Goal: Task Accomplishment & Management: Manage account settings

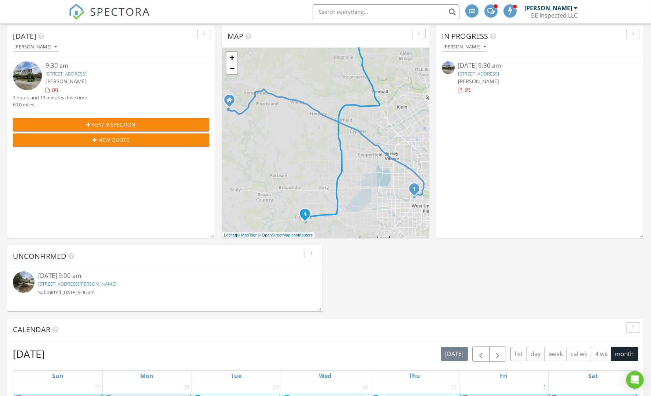
scroll to position [94, 0]
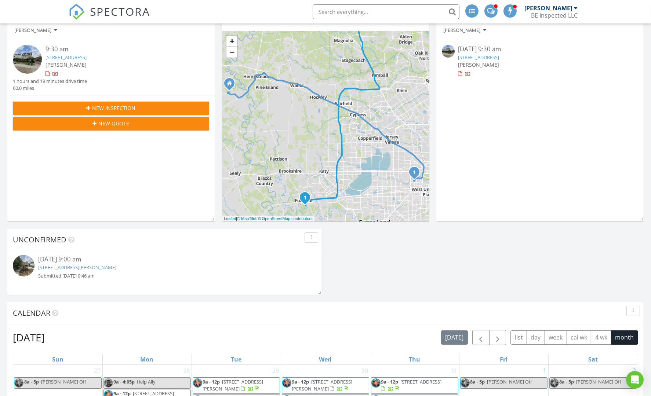
click at [76, 262] on div "08/28/25 9:00 am" at bounding box center [164, 259] width 253 height 9
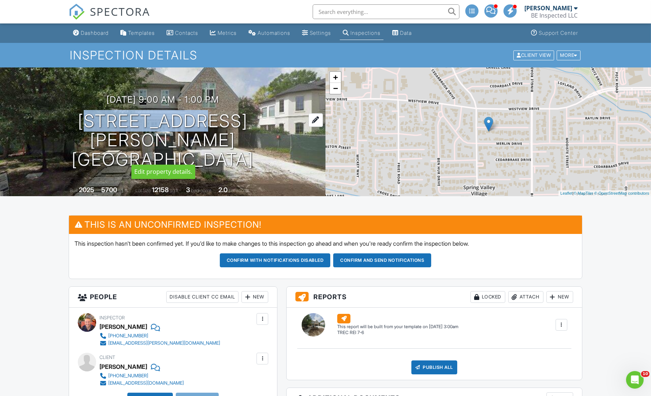
drag, startPoint x: 86, startPoint y: 125, endPoint x: 205, endPoint y: 127, distance: 118.8
click at [205, 127] on h1 "8713 Lupton Ln Houston, TX 77055" at bounding box center [163, 140] width 302 height 58
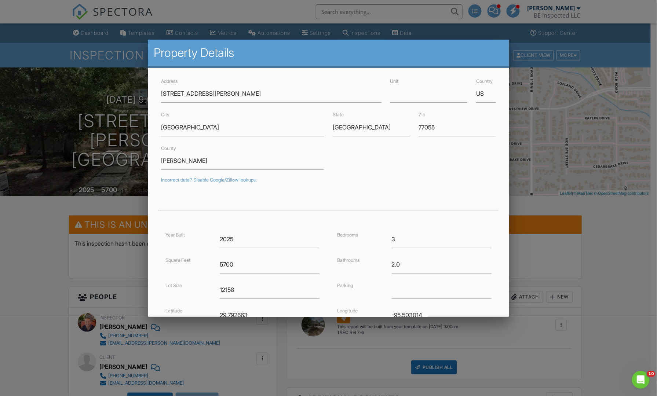
click at [58, 259] on div at bounding box center [328, 210] width 657 height 495
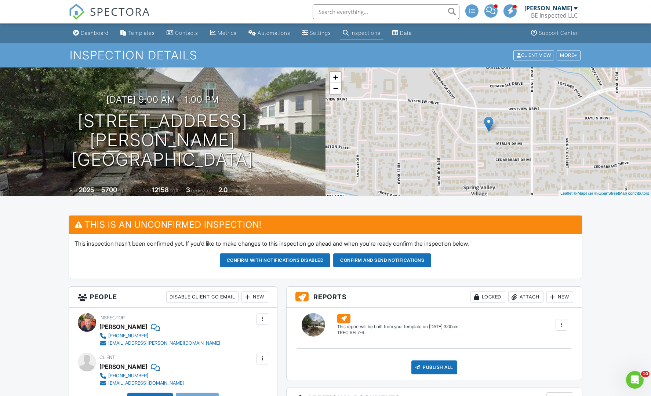
click at [330, 260] on button "Confirm and send notifications" at bounding box center [275, 260] width 111 height 14
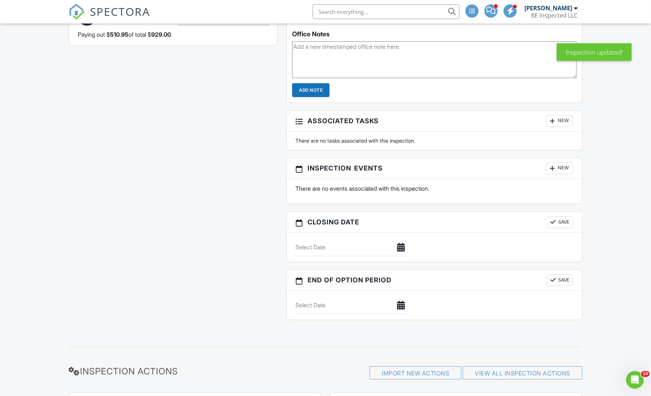
scroll to position [684, 0]
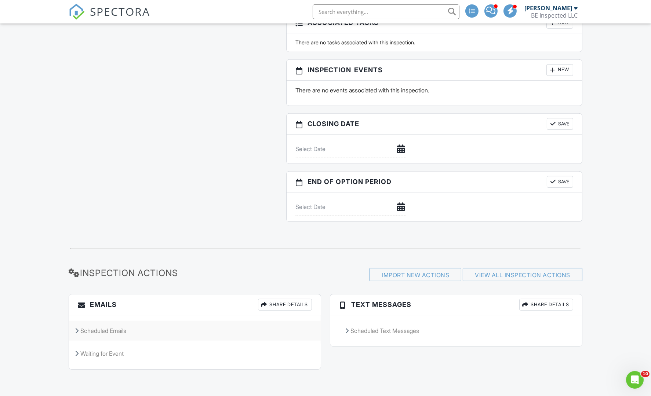
click at [117, 332] on div "Scheduled Emails" at bounding box center [195, 331] width 252 height 20
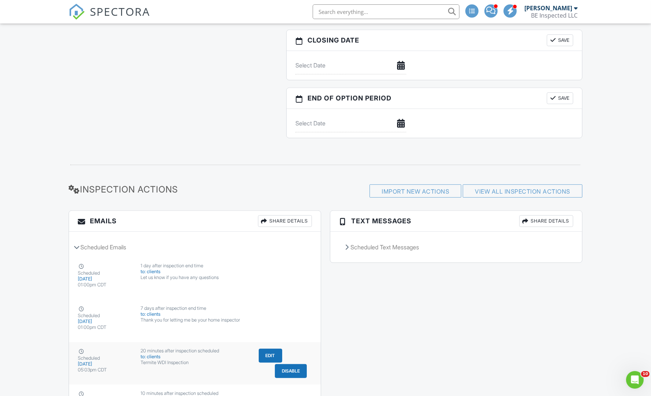
scroll to position [935, 0]
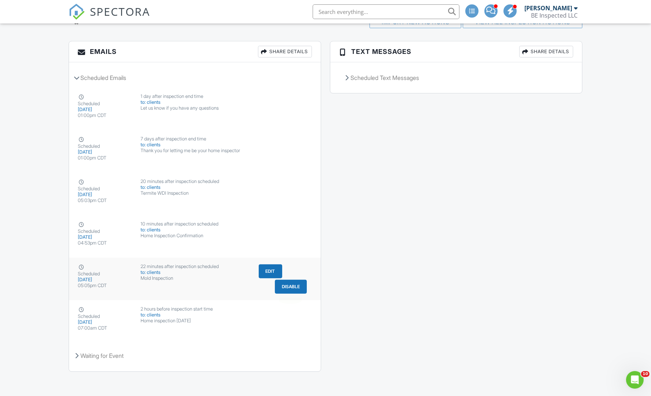
click at [285, 288] on button "Disable" at bounding box center [291, 287] width 32 height 14
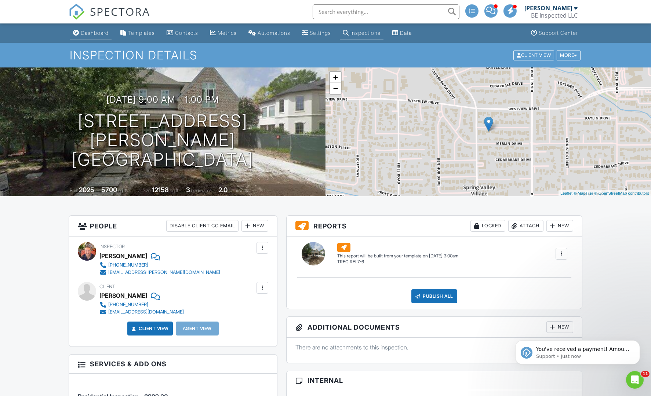
click at [93, 33] on div "Dashboard" at bounding box center [95, 33] width 28 height 6
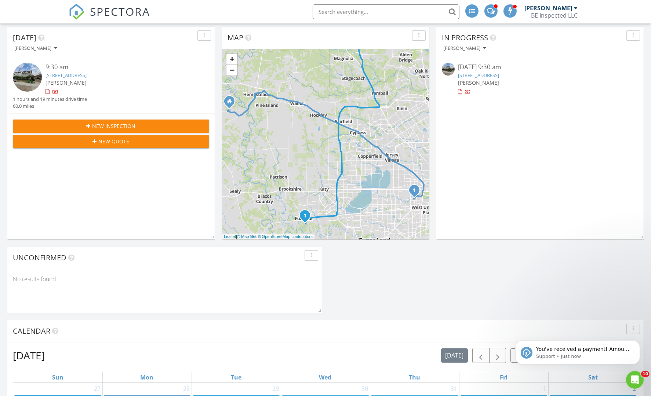
click at [87, 75] on link "1211 Nantucket Dr C, Houston, TX 77057" at bounding box center [65, 75] width 41 height 7
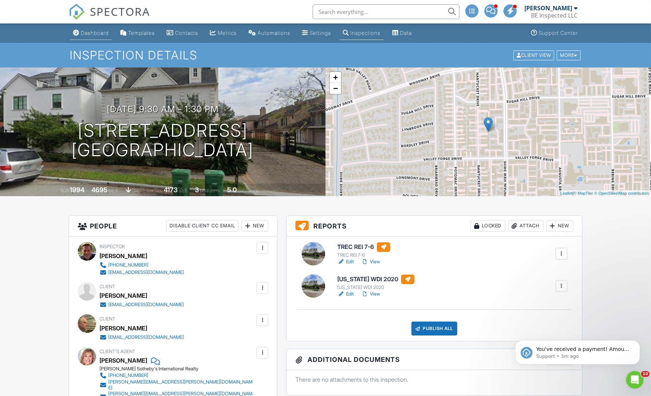
click at [96, 30] on div "Dashboard" at bounding box center [95, 33] width 28 height 6
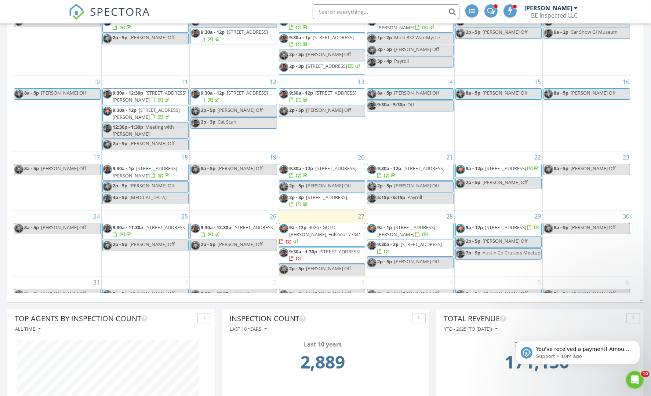
scroll to position [88, 0]
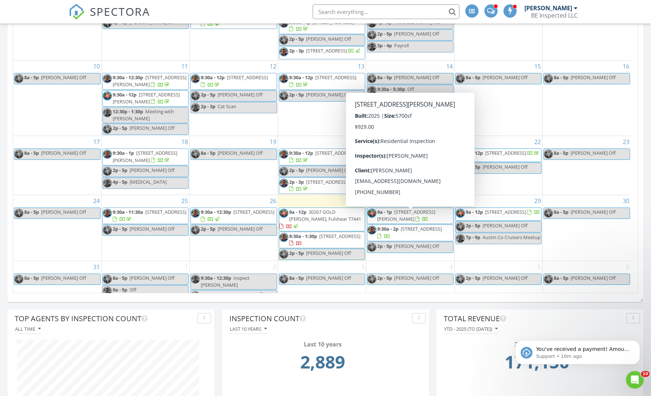
click at [421, 216] on span "8713 Lupton Ln, Houston 77055" at bounding box center [406, 216] width 58 height 14
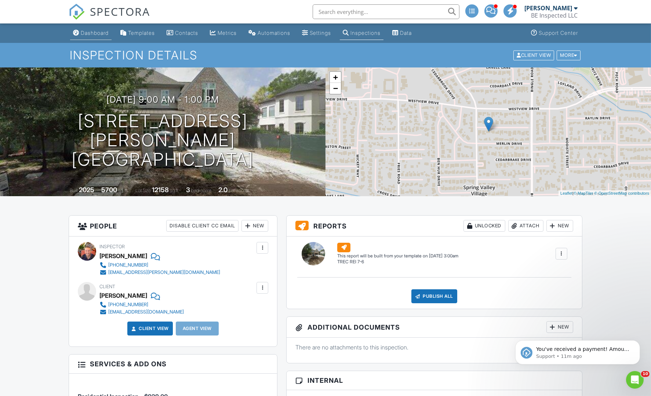
click at [87, 32] on div "Dashboard" at bounding box center [95, 33] width 28 height 6
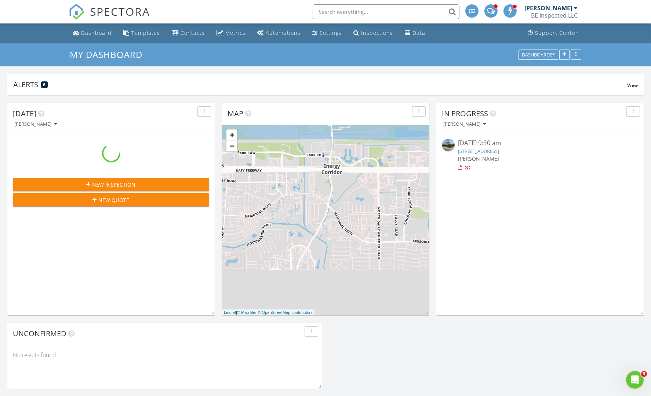
scroll to position [157, 207]
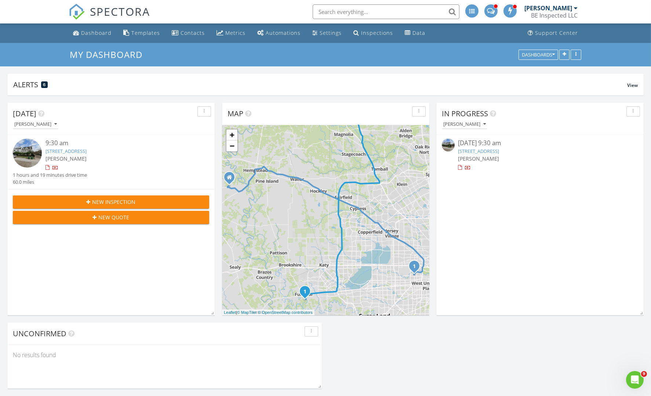
click at [77, 151] on link "[STREET_ADDRESS]" at bounding box center [65, 151] width 41 height 7
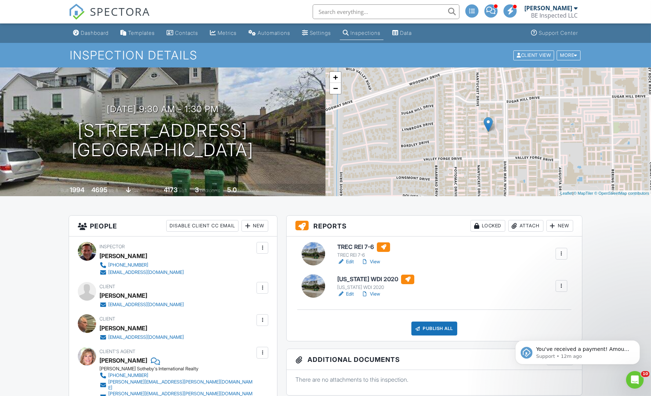
scroll to position [76, 0]
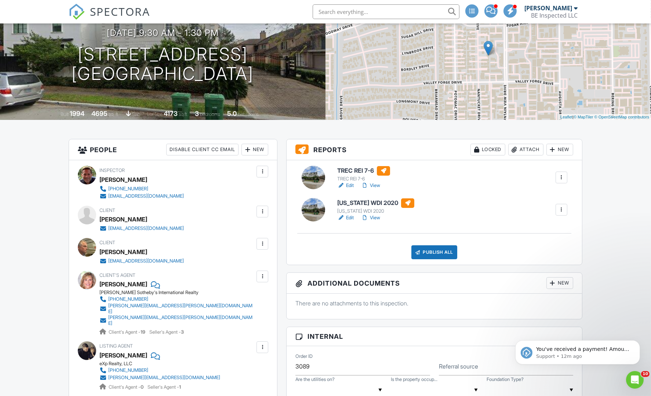
click at [348, 183] on link "Edit" at bounding box center [345, 185] width 17 height 7
